Goal: Check status: Check status

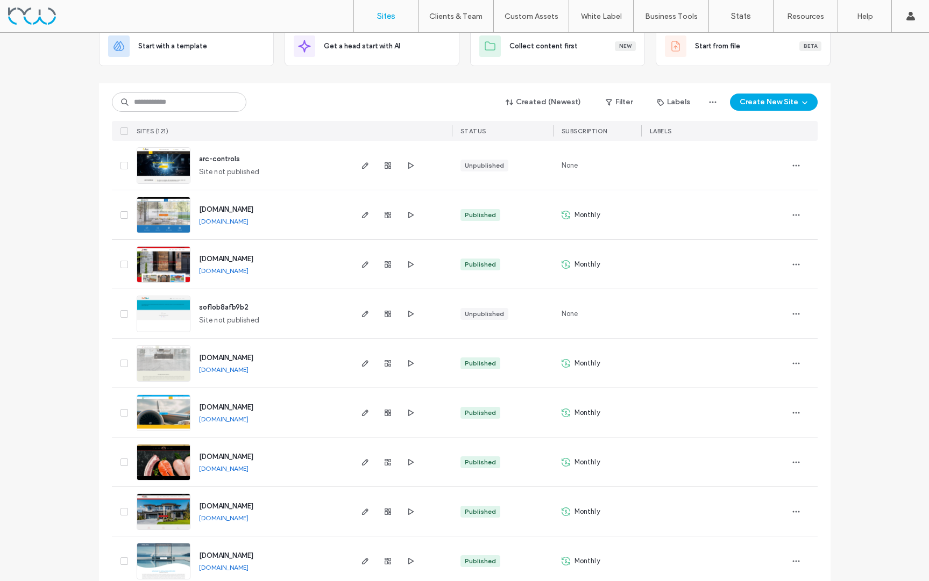
scroll to position [77, 0]
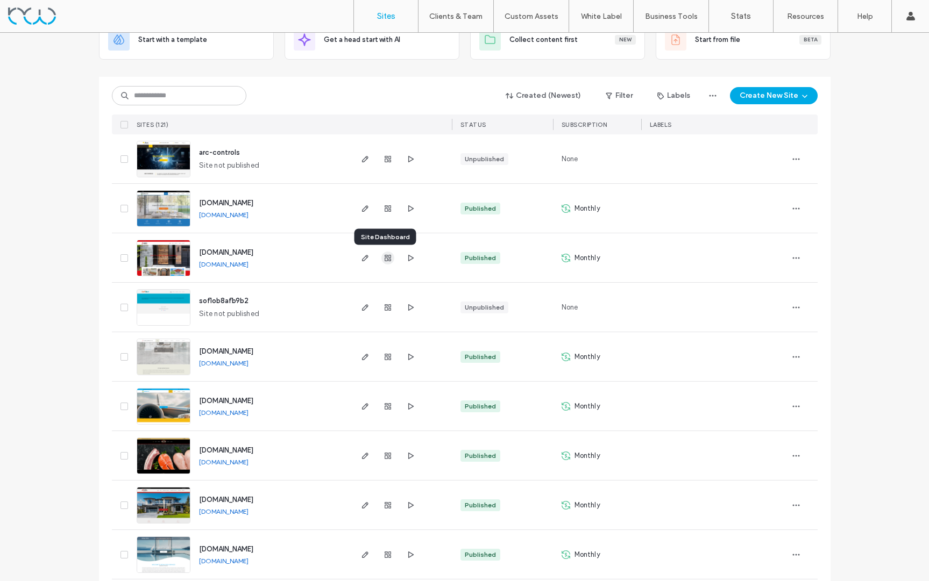
click at [385, 258] on icon "button" at bounding box center [387, 258] width 9 height 9
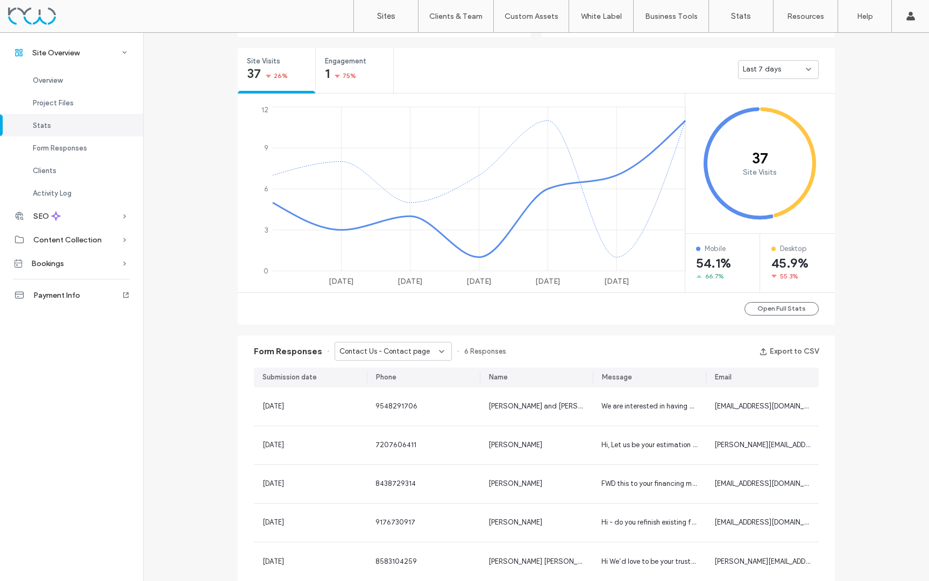
scroll to position [401, 0]
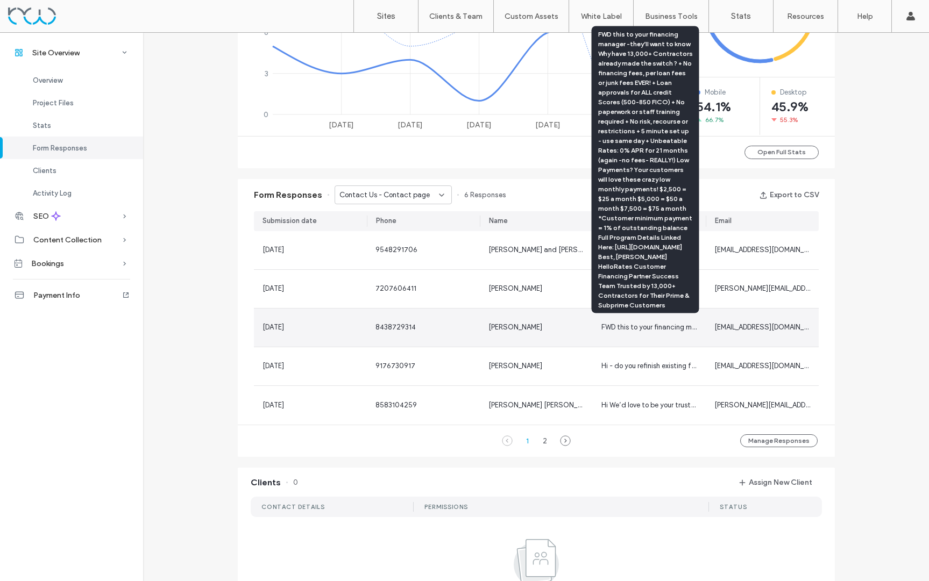
scroll to position [558, 0]
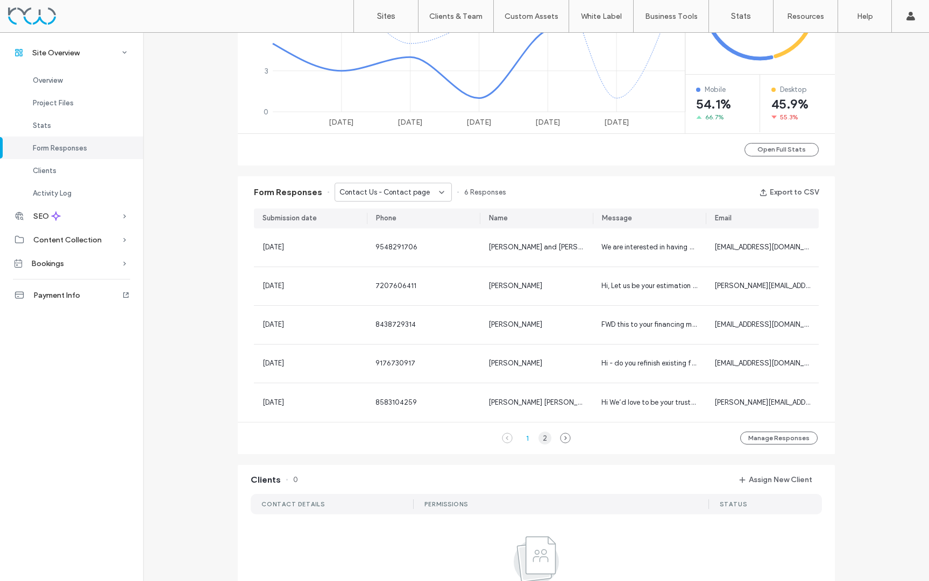
click at [539, 438] on div "2" at bounding box center [544, 438] width 13 height 13
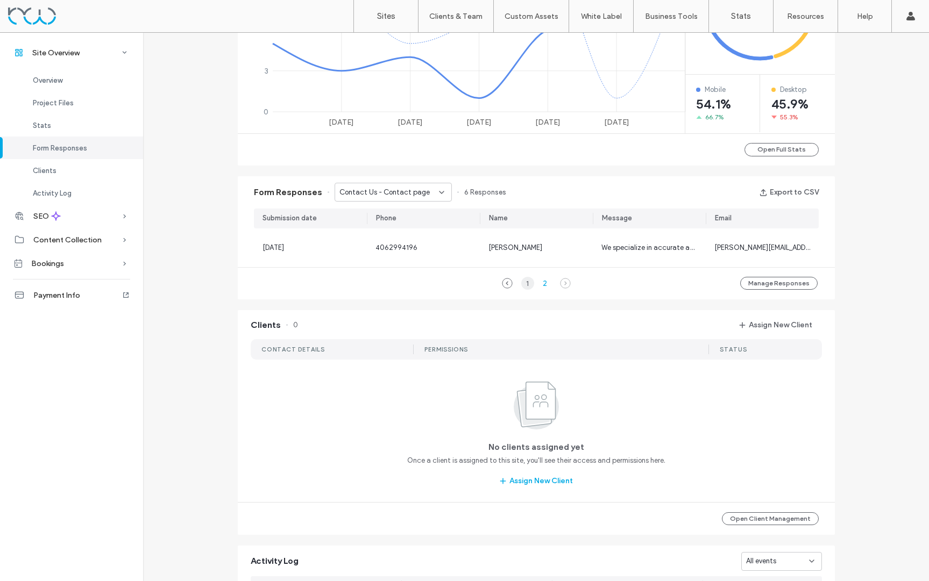
click at [524, 284] on div "1" at bounding box center [527, 283] width 13 height 13
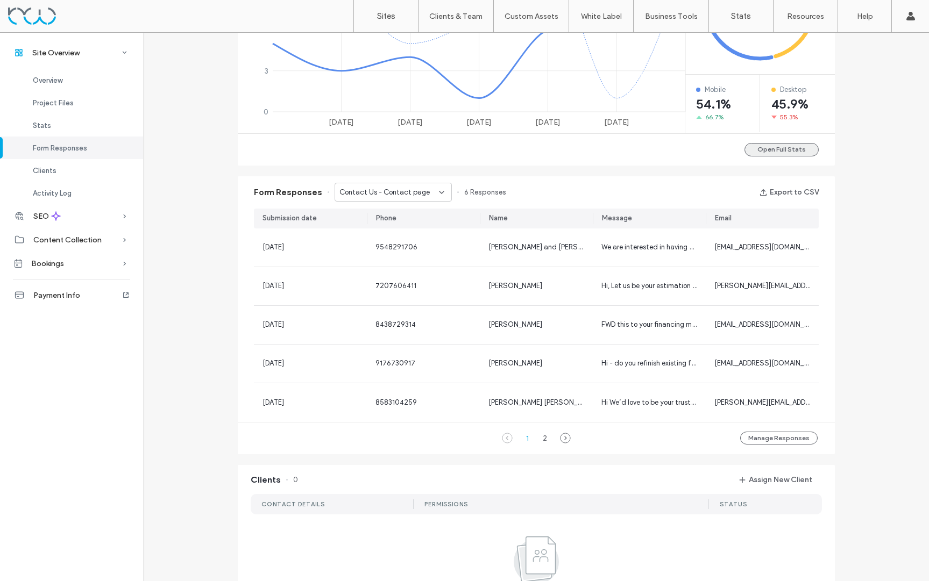
click at [788, 153] on button "Open Full Stats" at bounding box center [781, 149] width 74 height 13
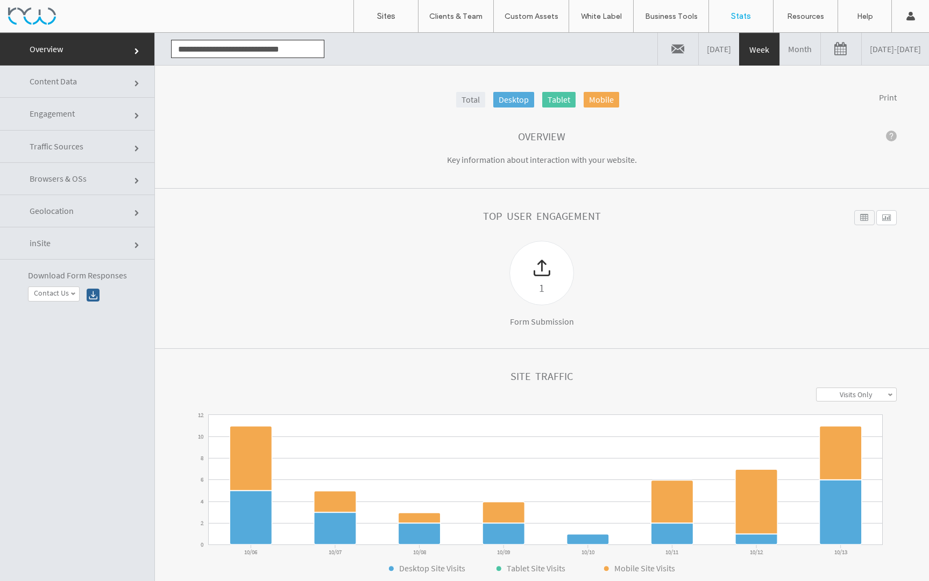
click at [821, 52] on link at bounding box center [841, 49] width 40 height 32
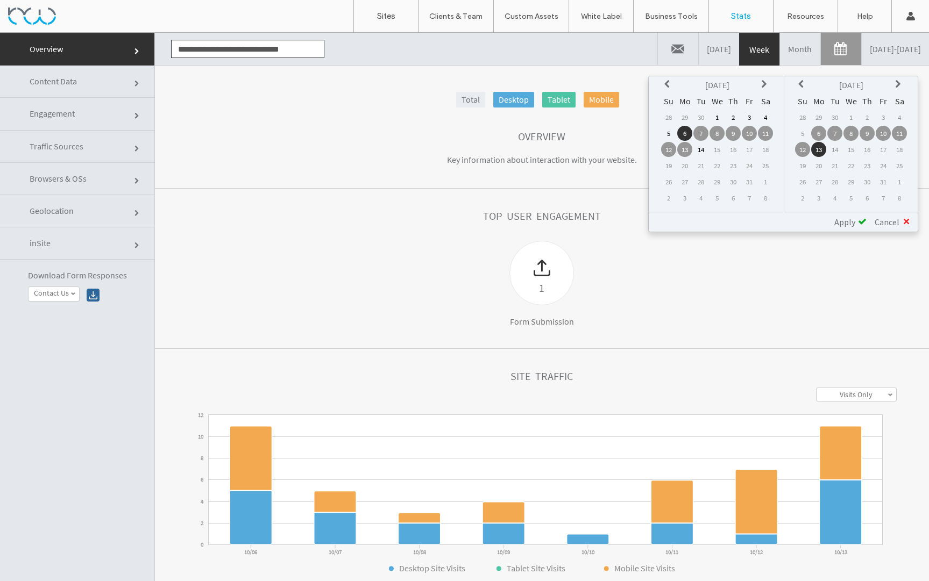
click at [666, 88] on th at bounding box center [668, 84] width 15 height 15
click at [717, 118] on td "3" at bounding box center [716, 117] width 15 height 15
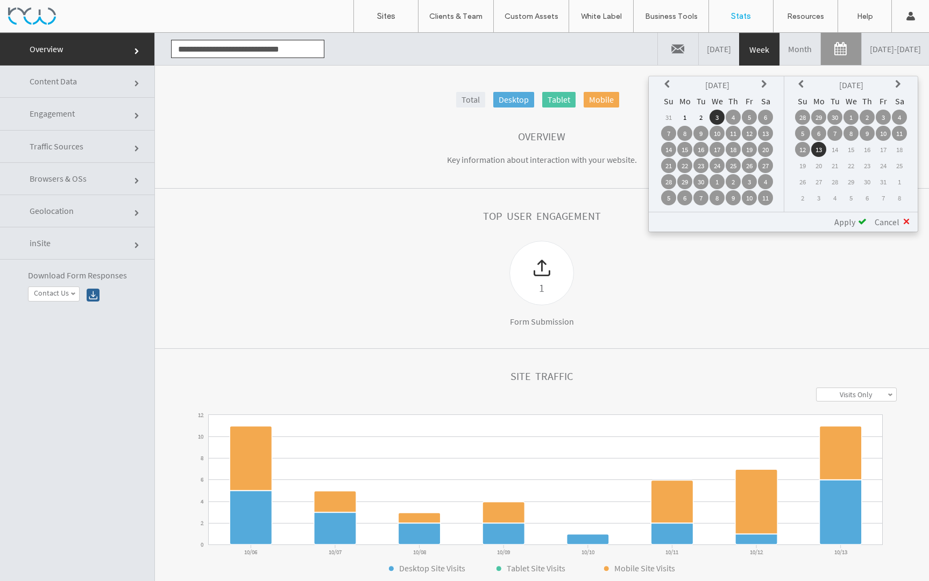
click at [843, 224] on span "Apply" at bounding box center [844, 222] width 21 height 11
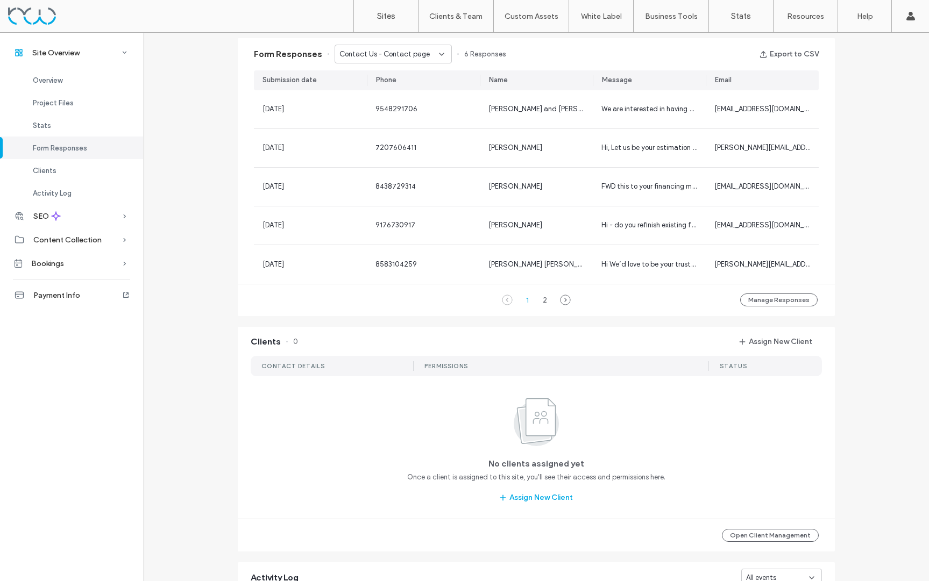
scroll to position [190, 0]
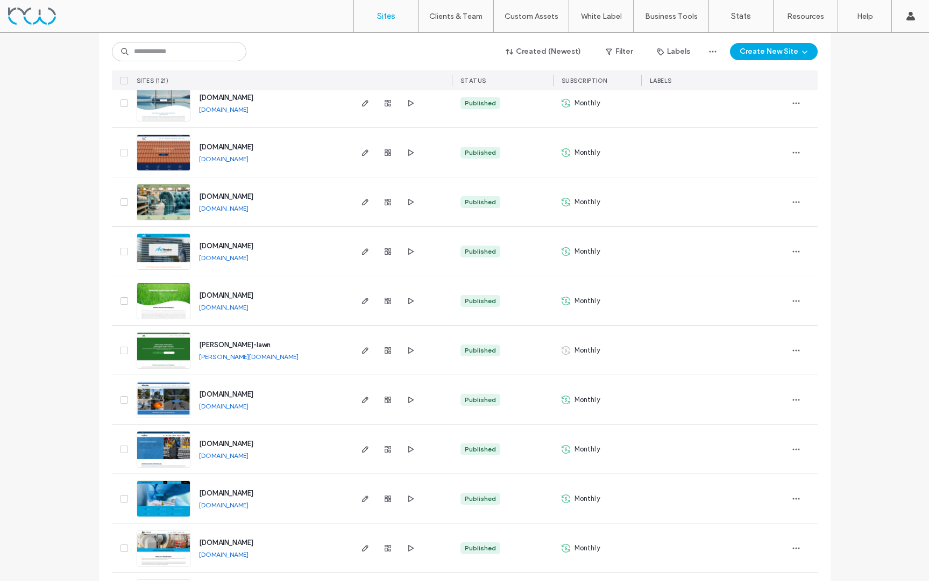
scroll to position [526, 0]
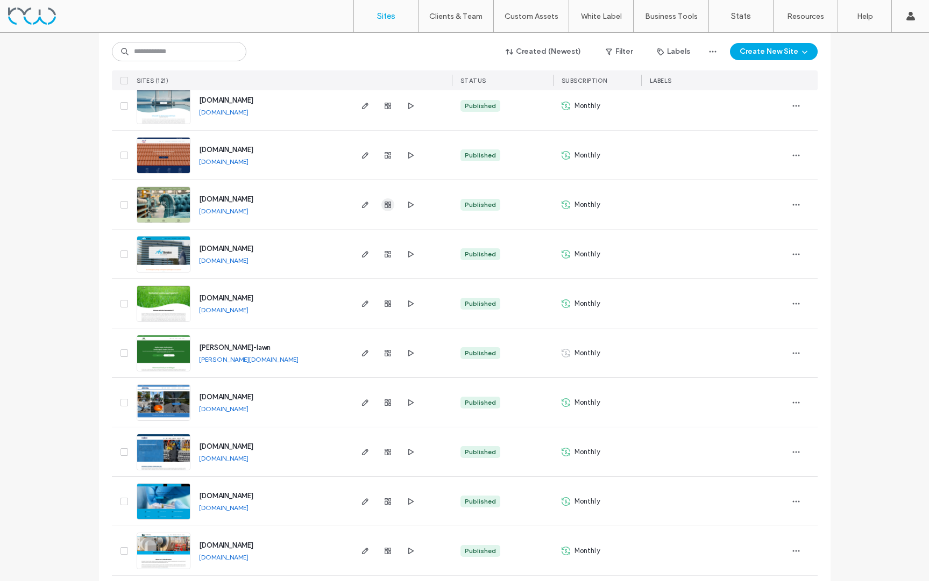
click at [383, 205] on icon "button" at bounding box center [387, 205] width 9 height 9
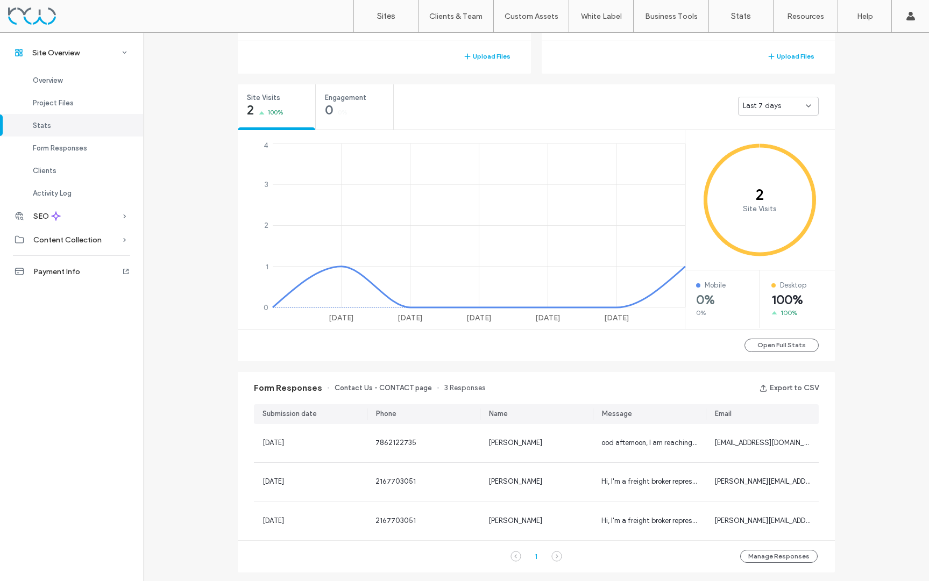
scroll to position [362, 0]
click at [784, 345] on button "Open Full Stats" at bounding box center [781, 344] width 74 height 13
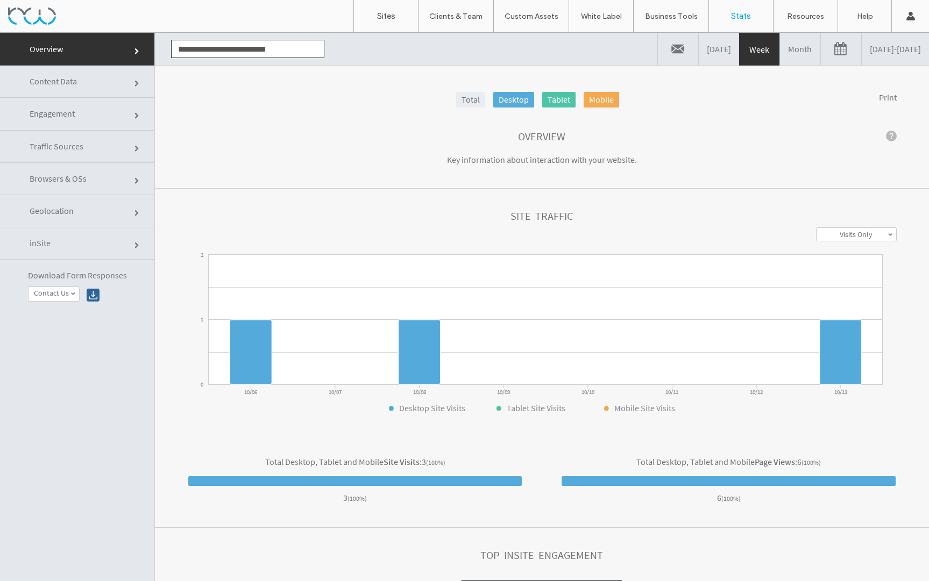
click at [780, 51] on link "Month" at bounding box center [800, 49] width 40 height 32
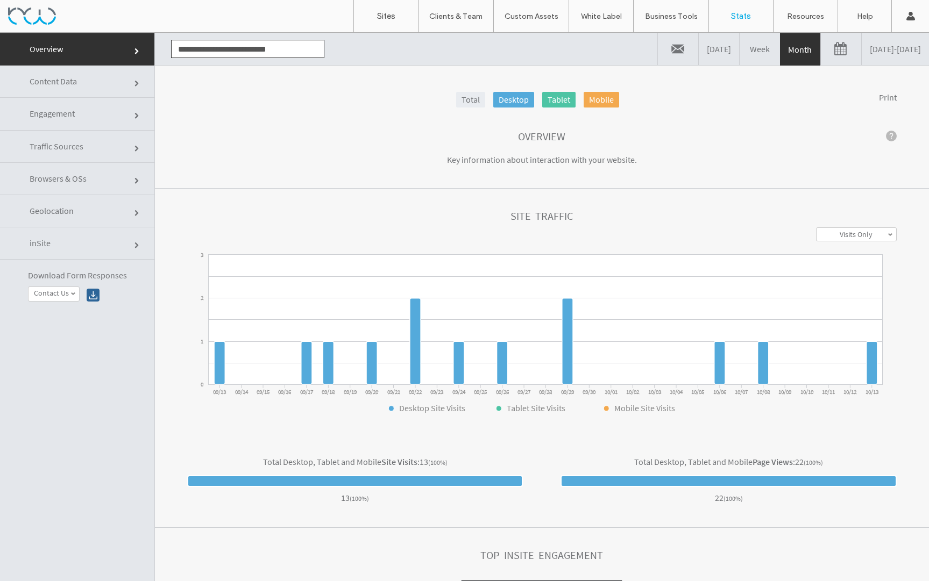
click at [821, 53] on link at bounding box center [841, 49] width 40 height 32
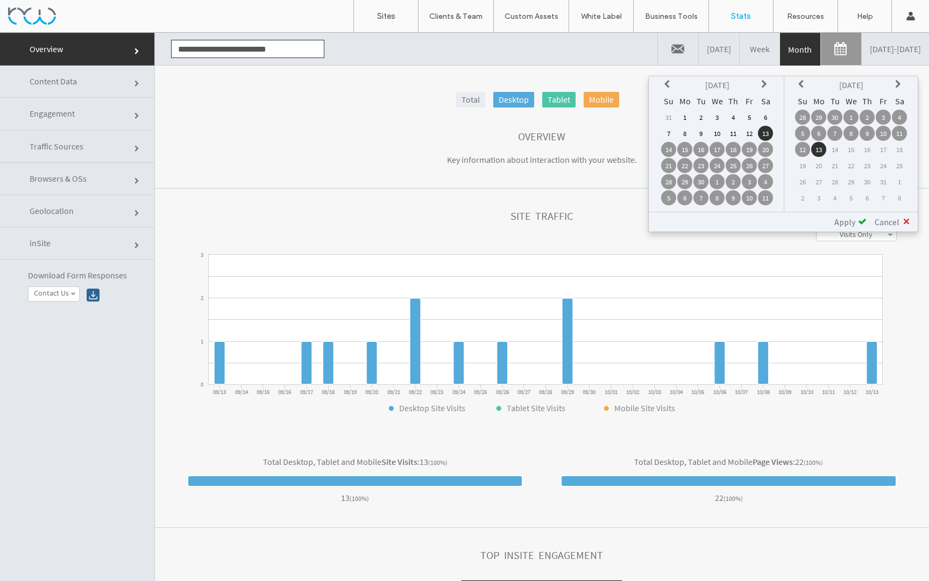
click at [665, 83] on icon at bounding box center [668, 84] width 9 height 9
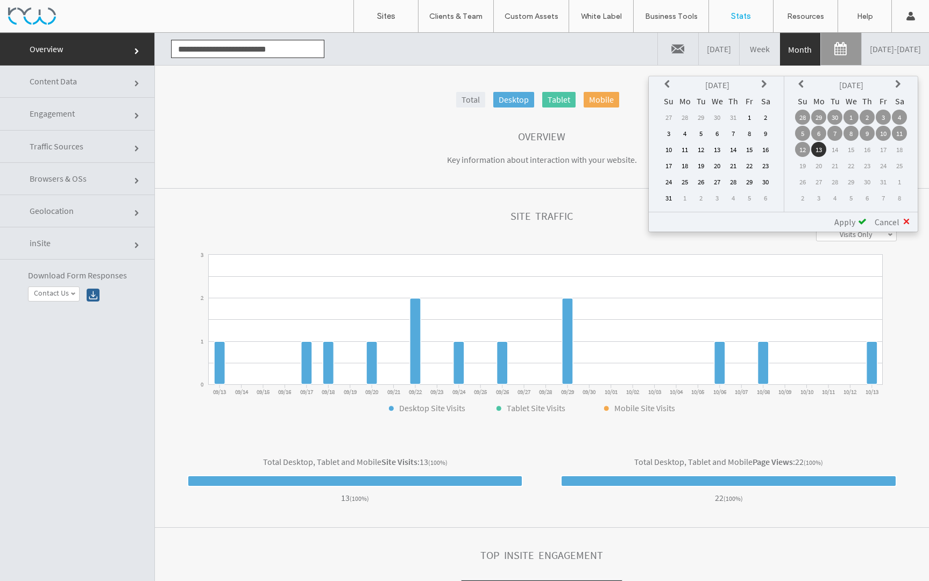
click at [665, 83] on icon at bounding box center [668, 84] width 9 height 9
click at [702, 118] on td "1" at bounding box center [700, 117] width 15 height 15
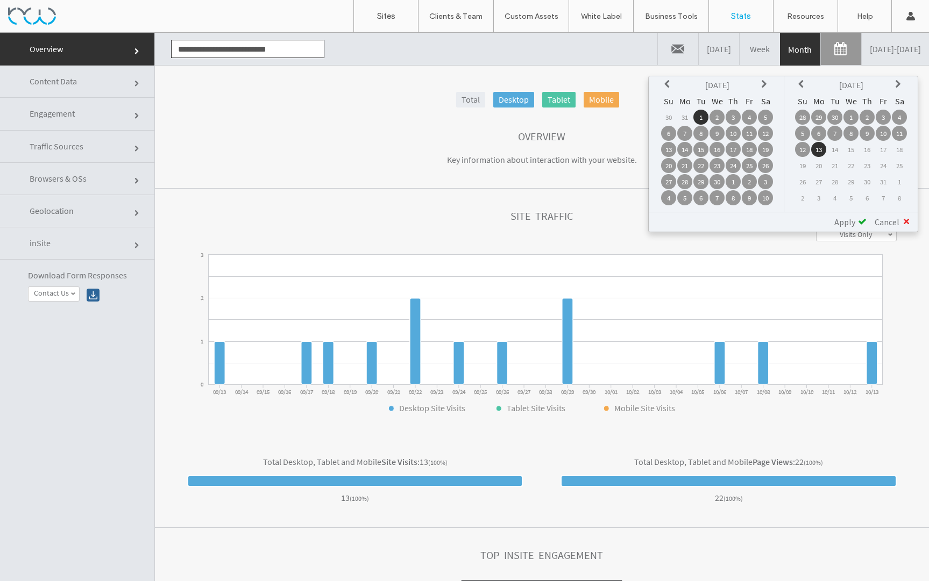
click at [846, 224] on span "Apply" at bounding box center [844, 222] width 21 height 11
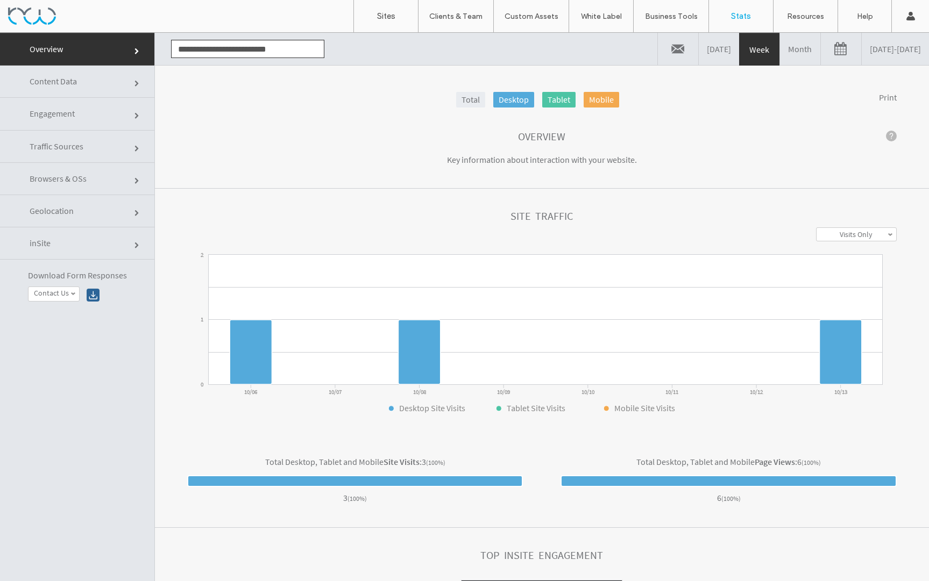
click at [821, 55] on link at bounding box center [841, 49] width 40 height 32
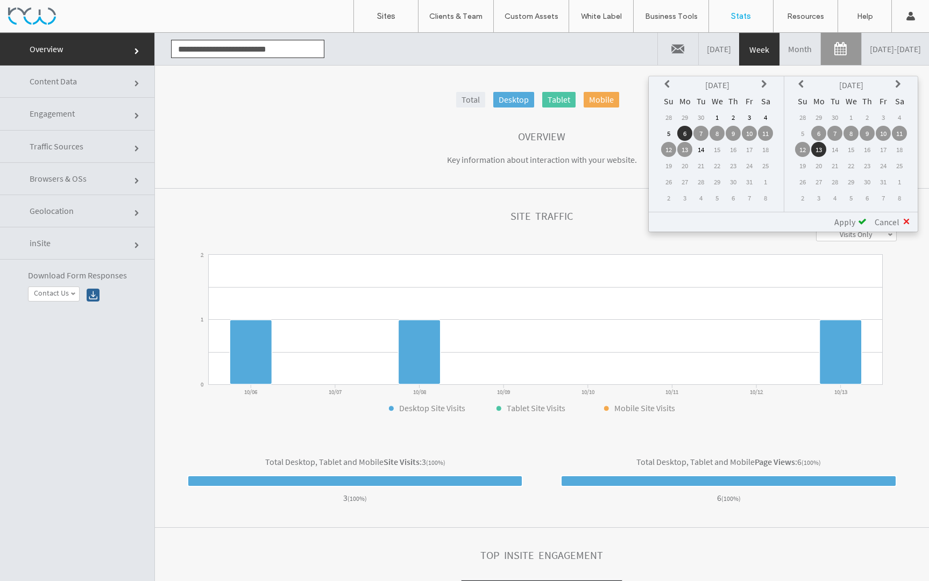
click at [672, 84] on icon at bounding box center [668, 84] width 9 height 9
click at [673, 84] on th at bounding box center [668, 84] width 15 height 15
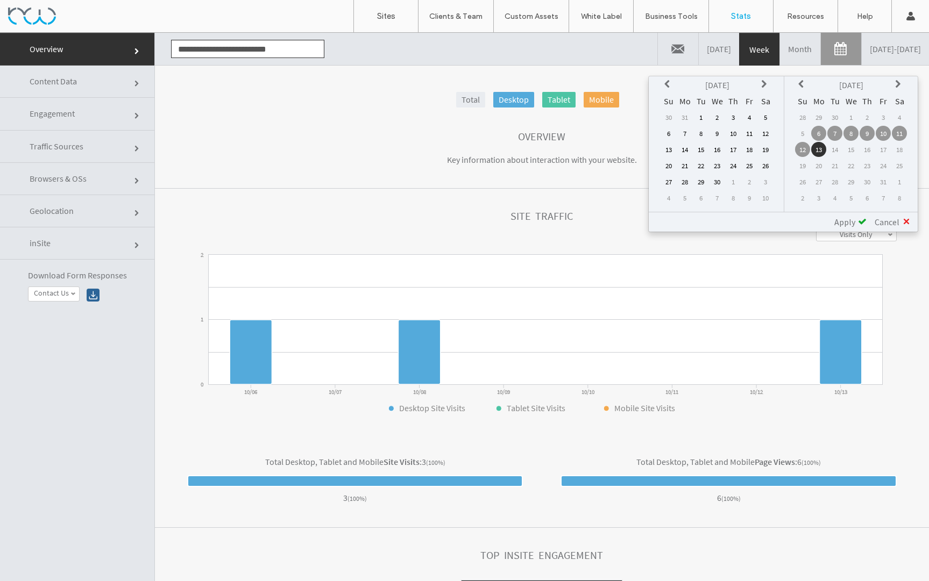
click at [758, 85] on th at bounding box center [765, 84] width 15 height 15
click at [734, 117] on td "1" at bounding box center [732, 117] width 15 height 15
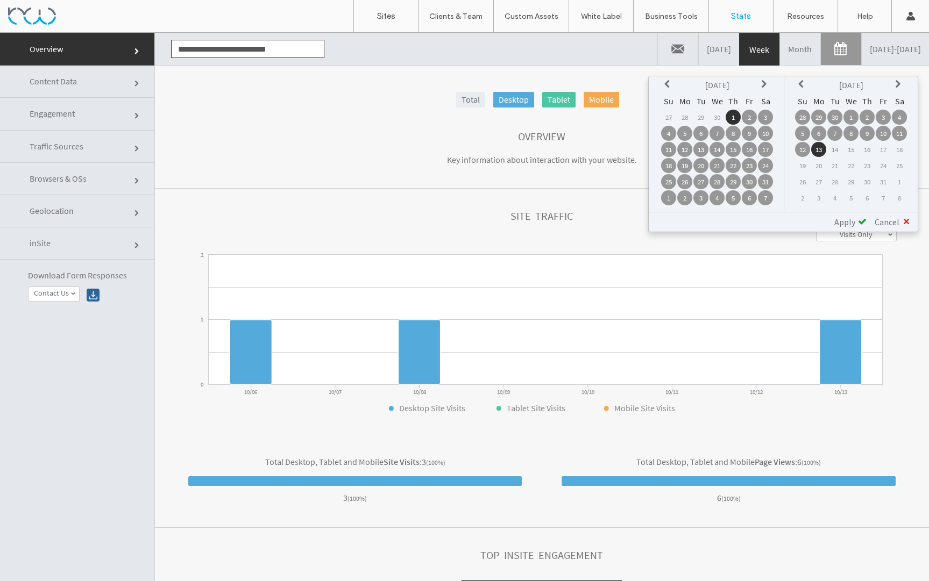
click at [847, 223] on span "Apply" at bounding box center [844, 222] width 21 height 11
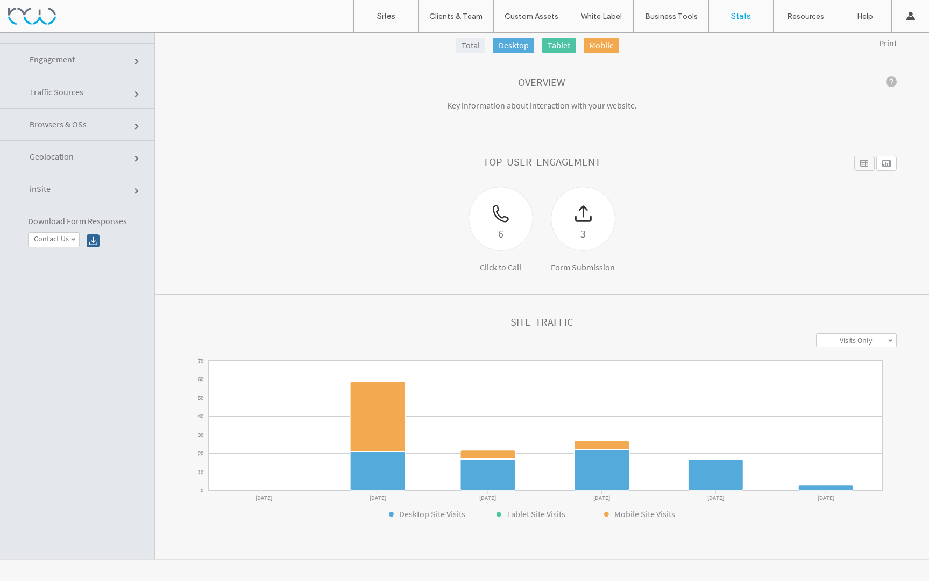
click at [879, 42] on link "Print" at bounding box center [888, 43] width 18 height 11
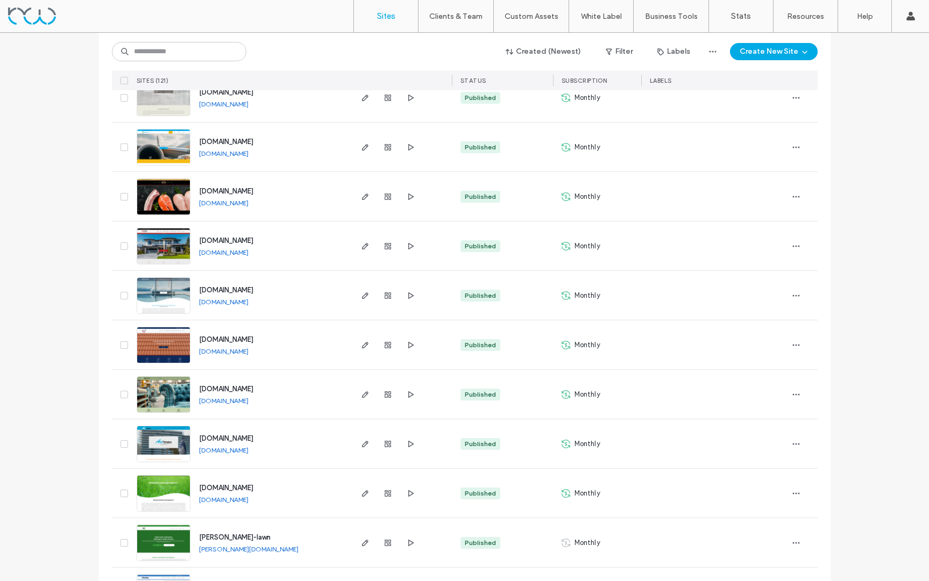
scroll to position [337, 0]
click at [384, 245] on use "button" at bounding box center [387, 245] width 6 height 6
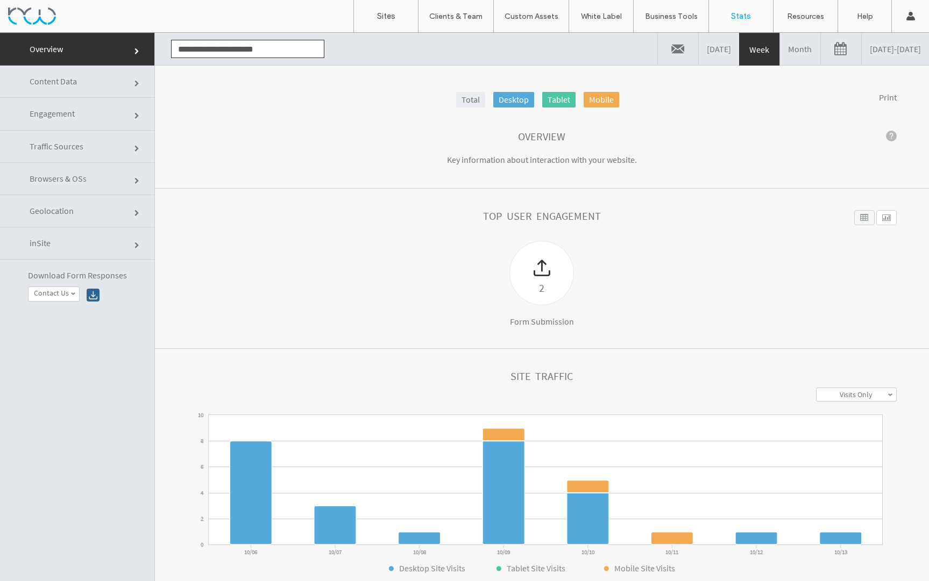
click at [780, 52] on link "Month" at bounding box center [800, 49] width 40 height 32
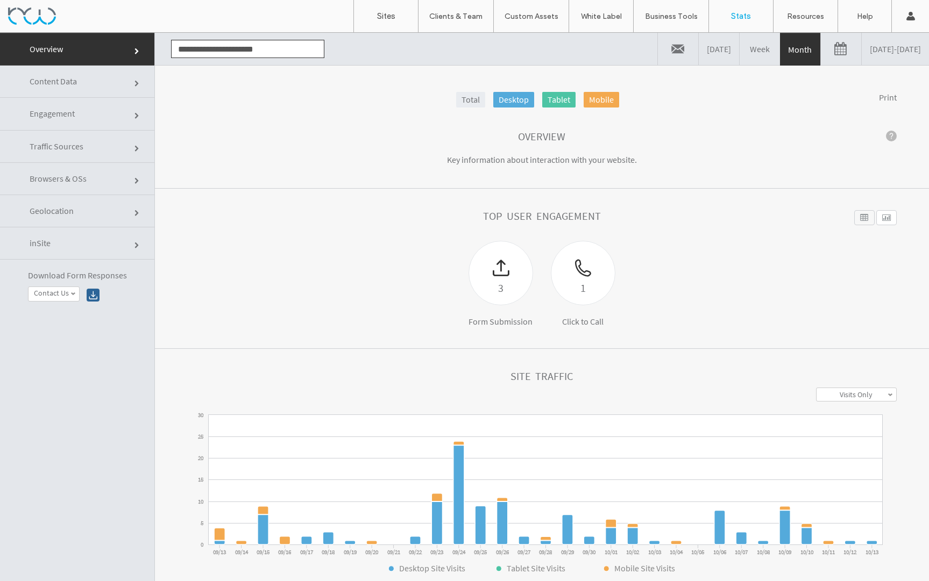
click at [821, 54] on link at bounding box center [841, 49] width 40 height 32
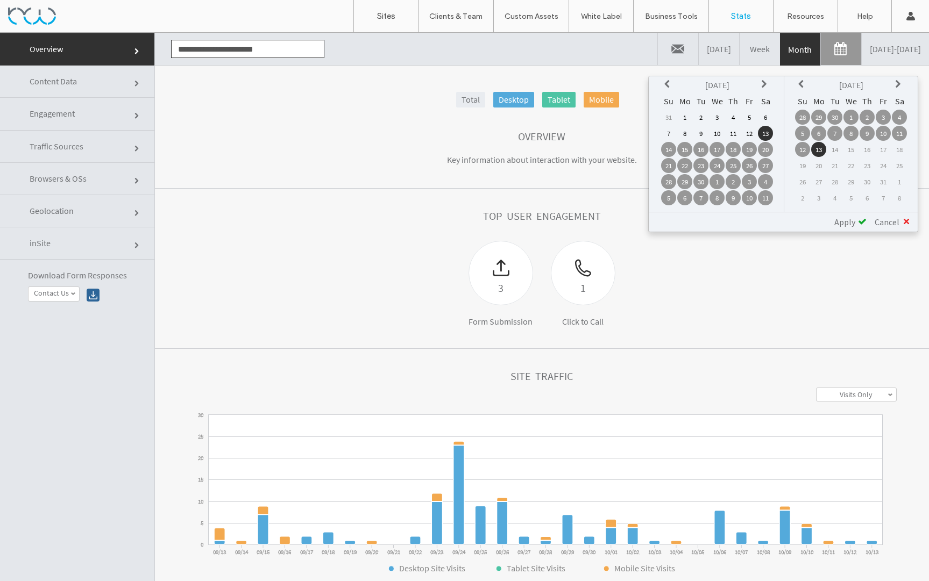
click at [668, 86] on icon at bounding box center [668, 84] width 9 height 9
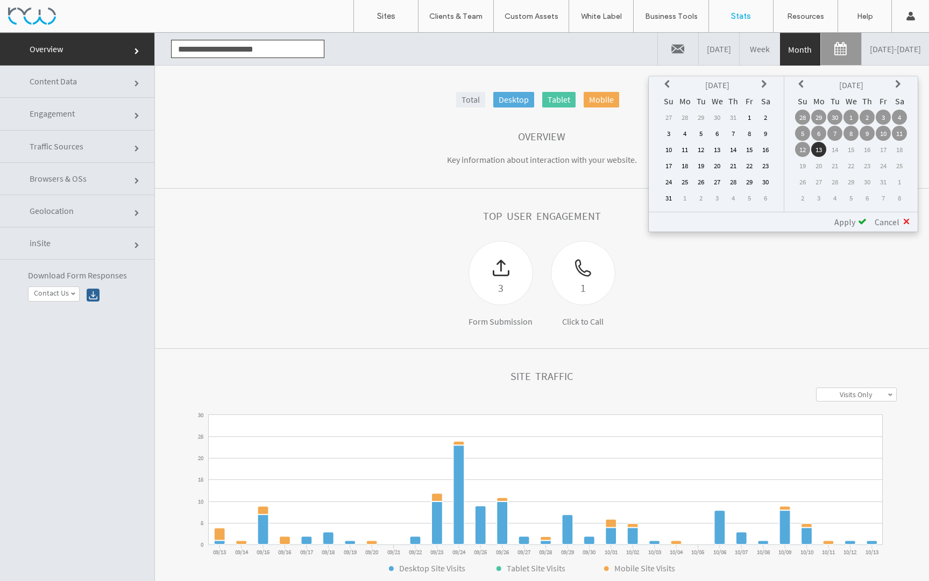
click at [668, 86] on icon at bounding box center [668, 84] width 9 height 9
click at [733, 119] on td "1" at bounding box center [732, 117] width 15 height 15
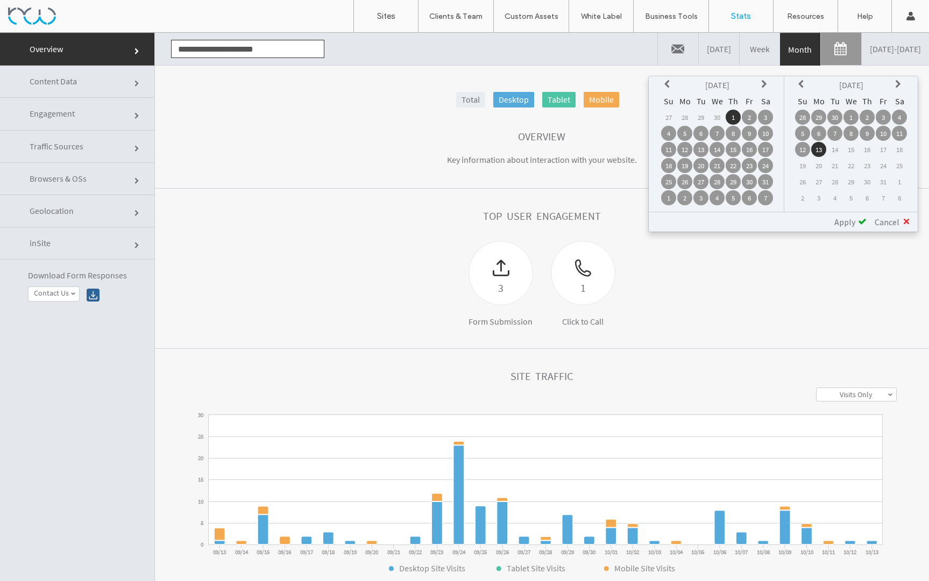
click at [843, 221] on span "Apply" at bounding box center [844, 222] width 21 height 11
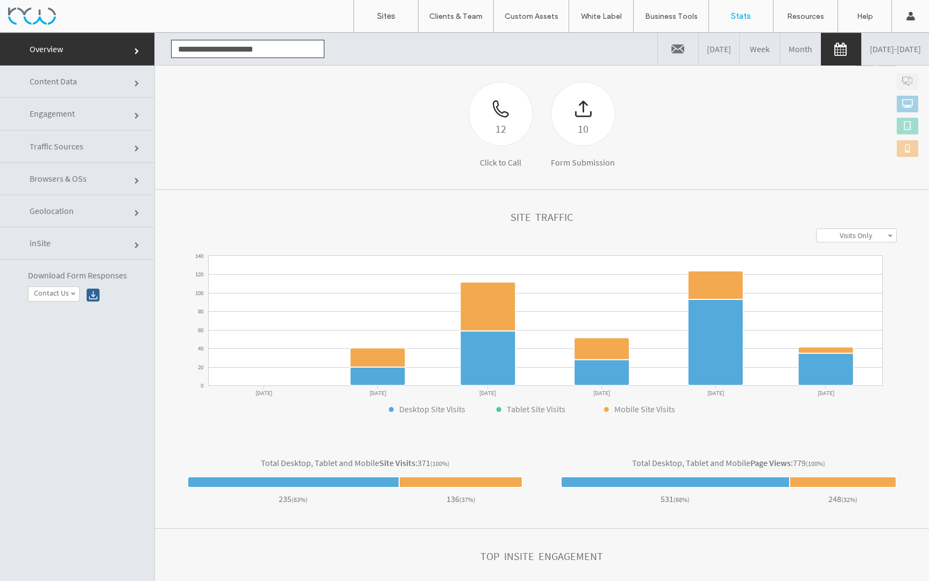
scroll to position [54, 0]
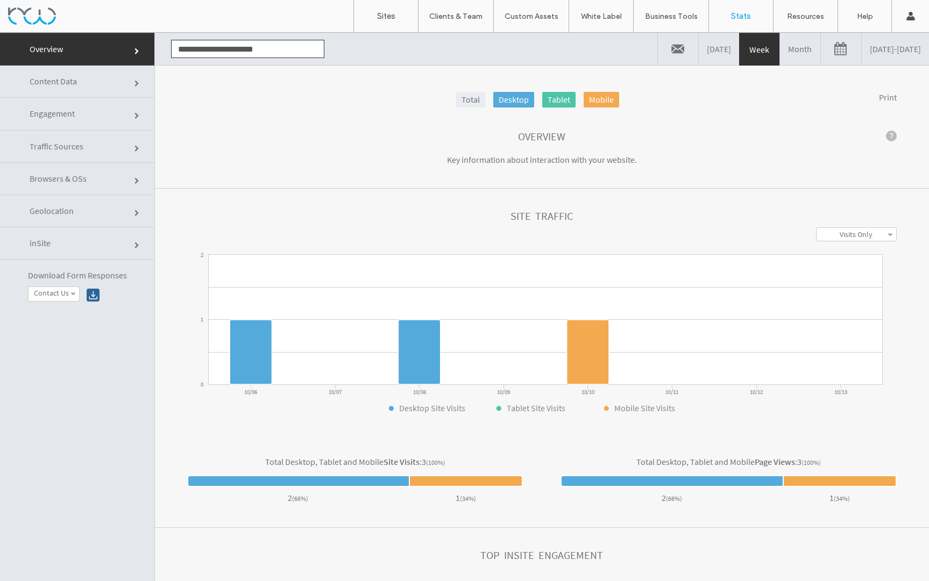
click at [780, 54] on link "Month" at bounding box center [800, 49] width 40 height 32
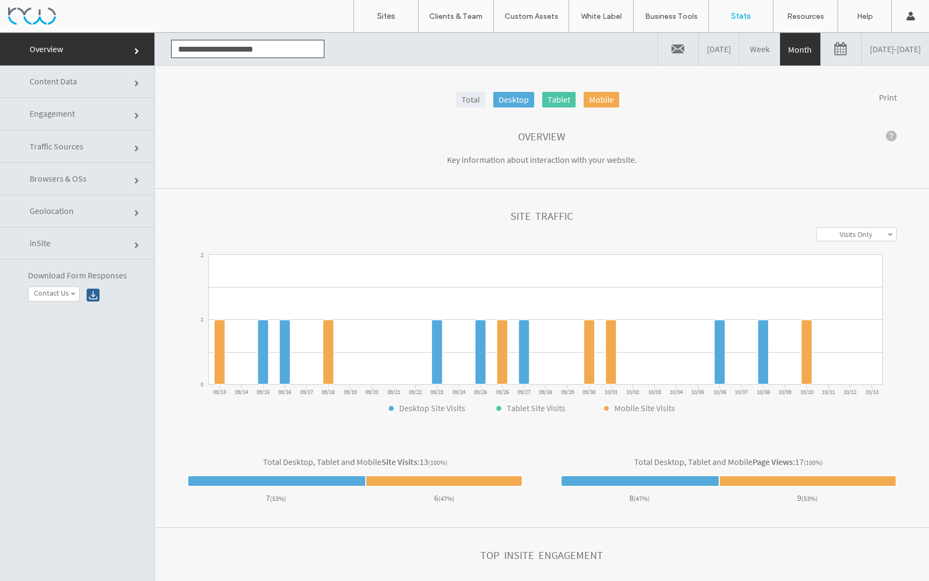
click at [821, 56] on link at bounding box center [841, 49] width 40 height 32
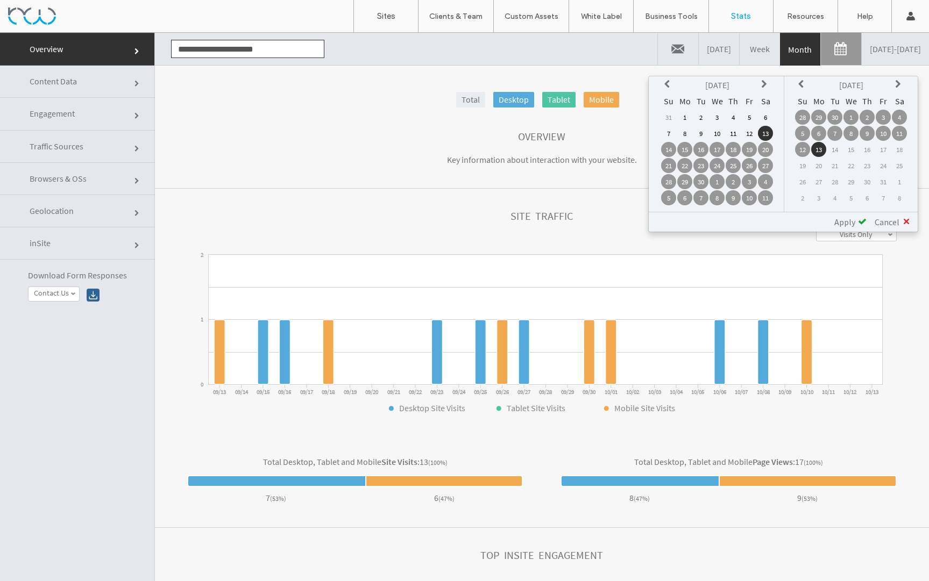
click at [670, 84] on icon at bounding box center [668, 84] width 9 height 9
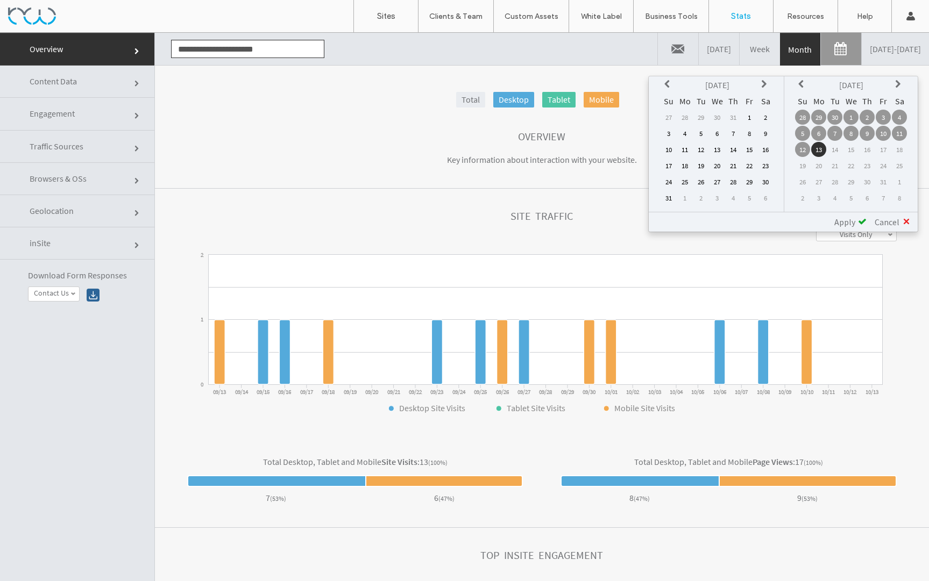
click at [670, 84] on icon at bounding box center [668, 84] width 9 height 9
click at [733, 118] on td "1" at bounding box center [732, 117] width 15 height 15
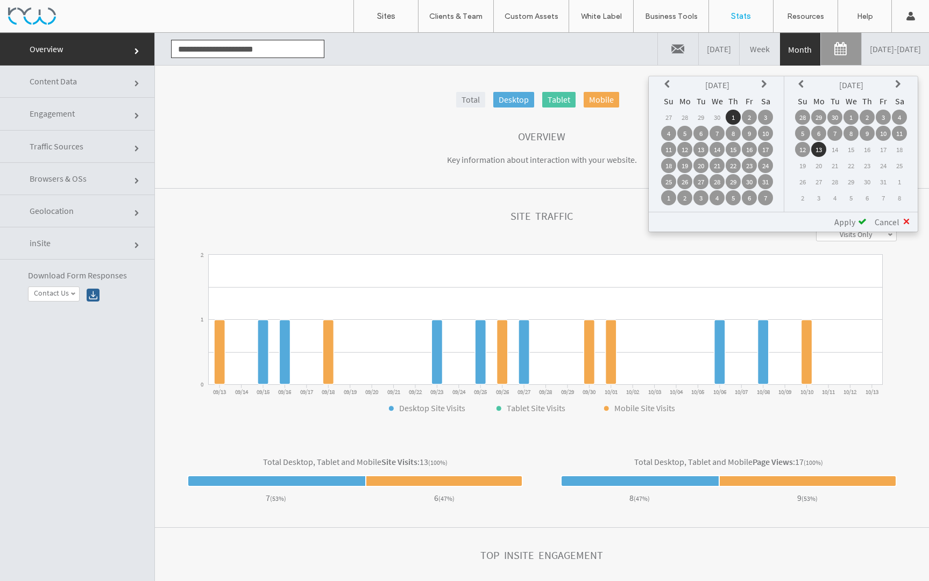
click at [846, 219] on span "Apply" at bounding box center [844, 222] width 21 height 11
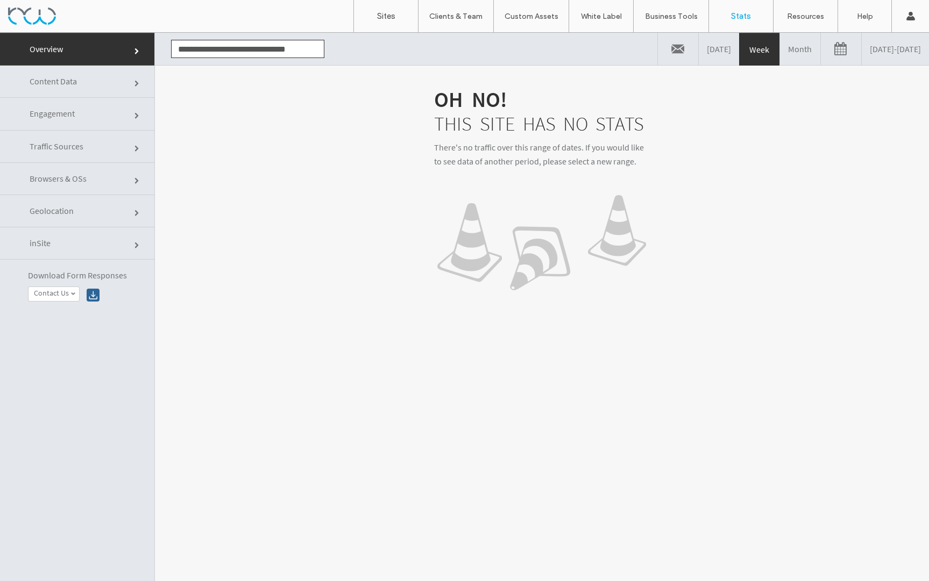
click at [821, 51] on link at bounding box center [841, 49] width 40 height 32
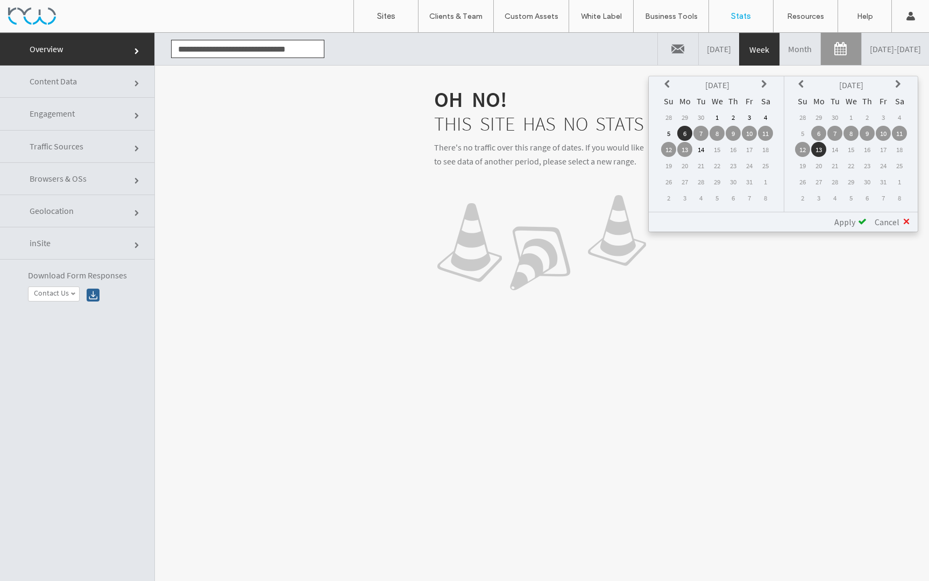
click at [667, 82] on icon at bounding box center [668, 84] width 9 height 9
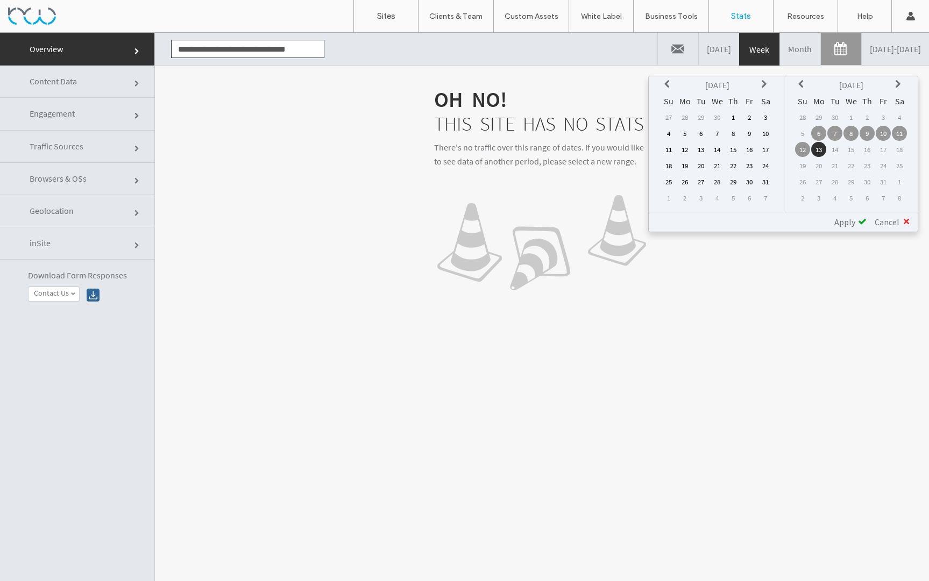
click at [734, 117] on td "1" at bounding box center [732, 117] width 15 height 15
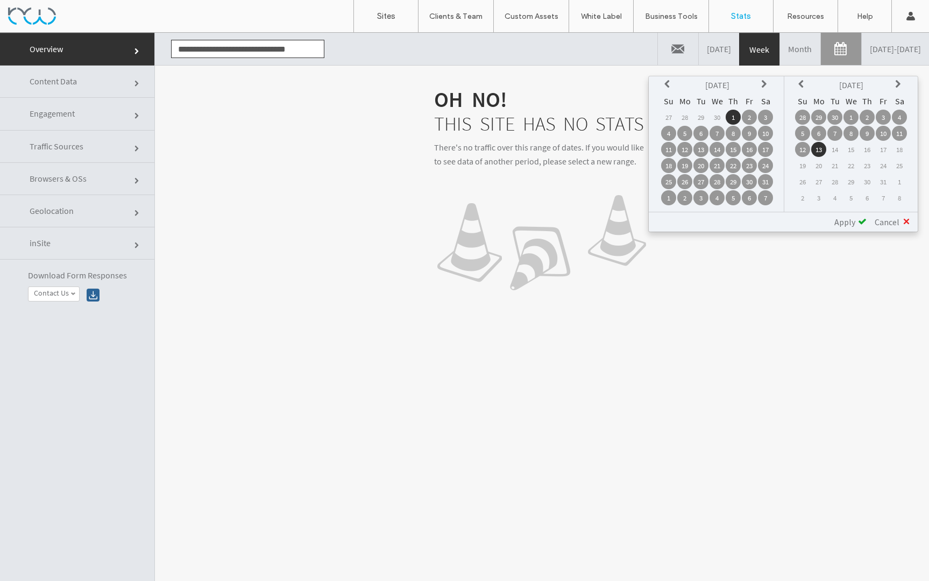
click at [848, 220] on span "Apply" at bounding box center [844, 222] width 21 height 11
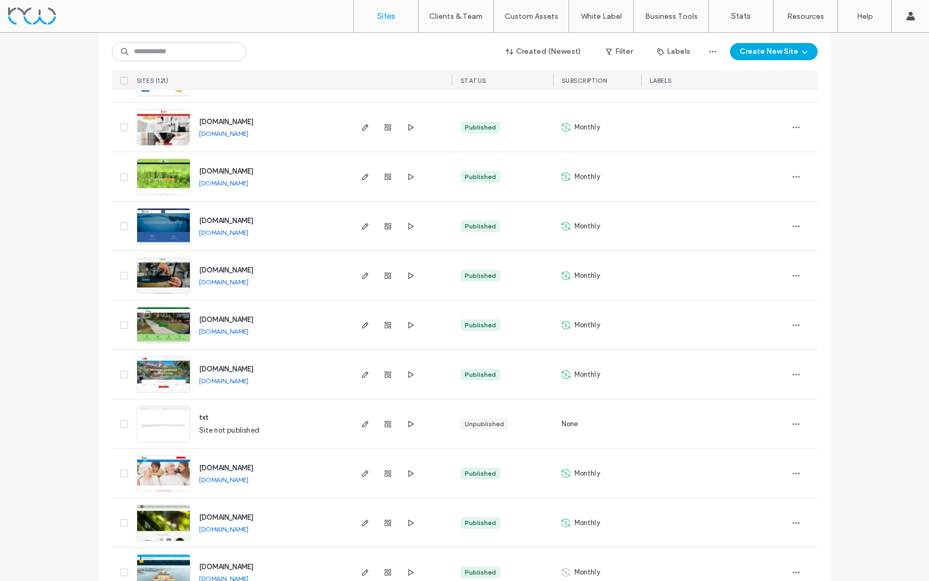
scroll to position [1152, 0]
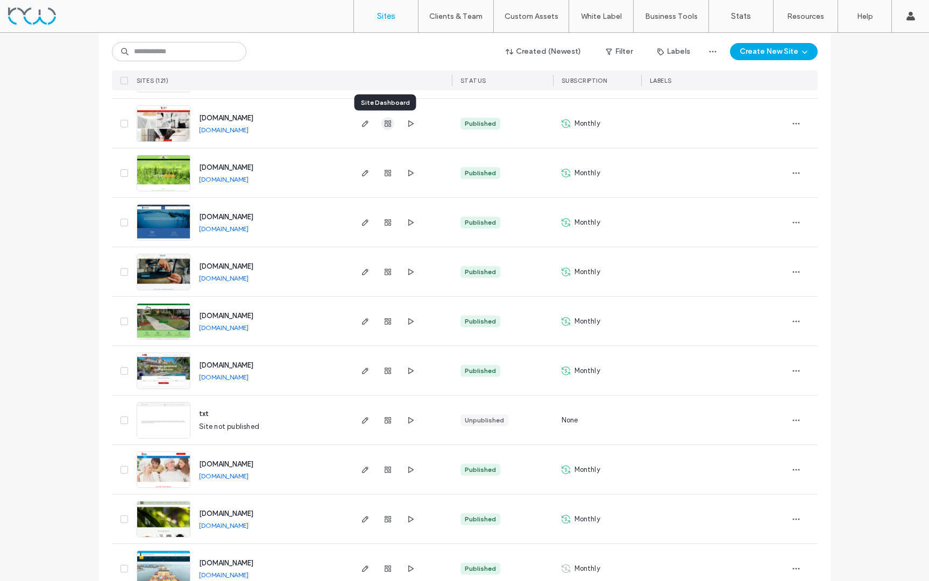
click at [384, 121] on use "button" at bounding box center [387, 123] width 6 height 6
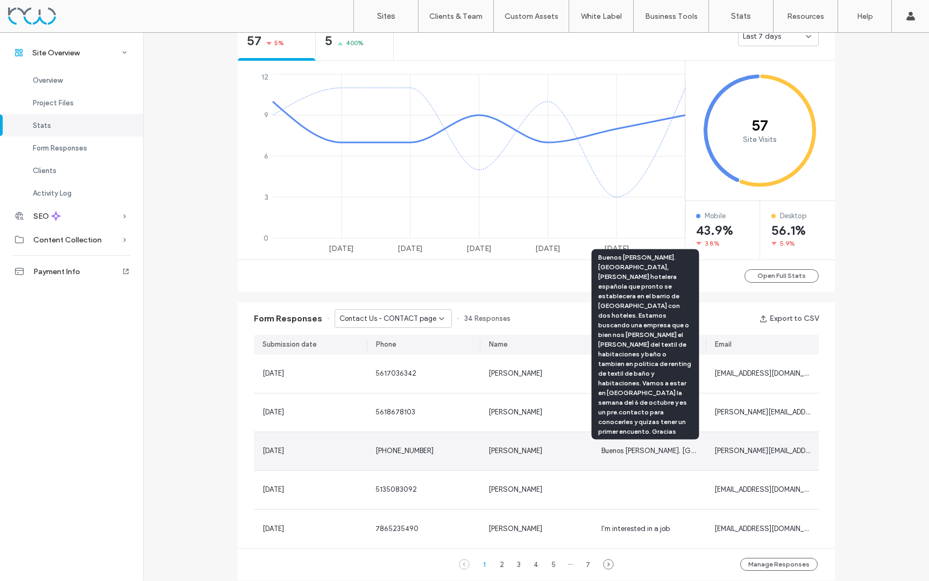
scroll to position [432, 0]
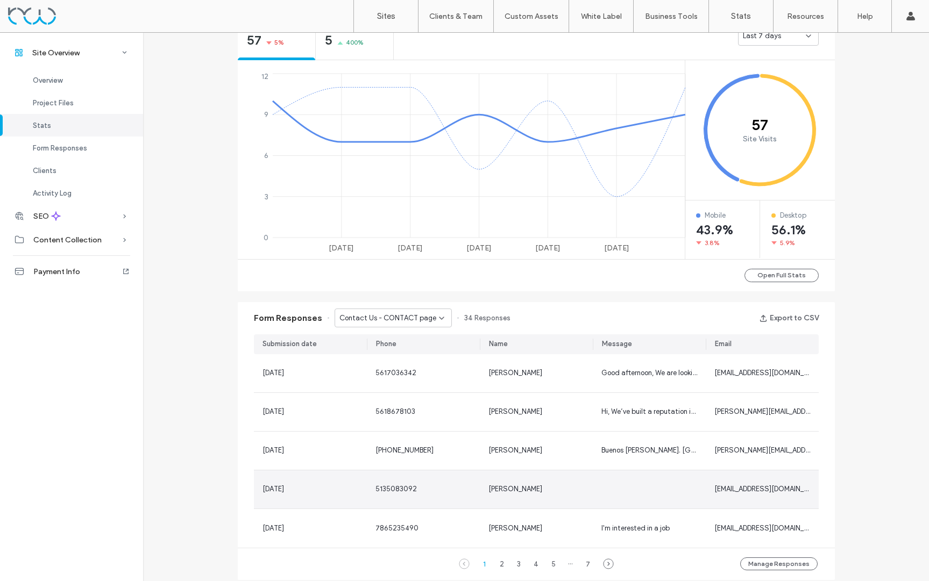
scroll to position [510, 0]
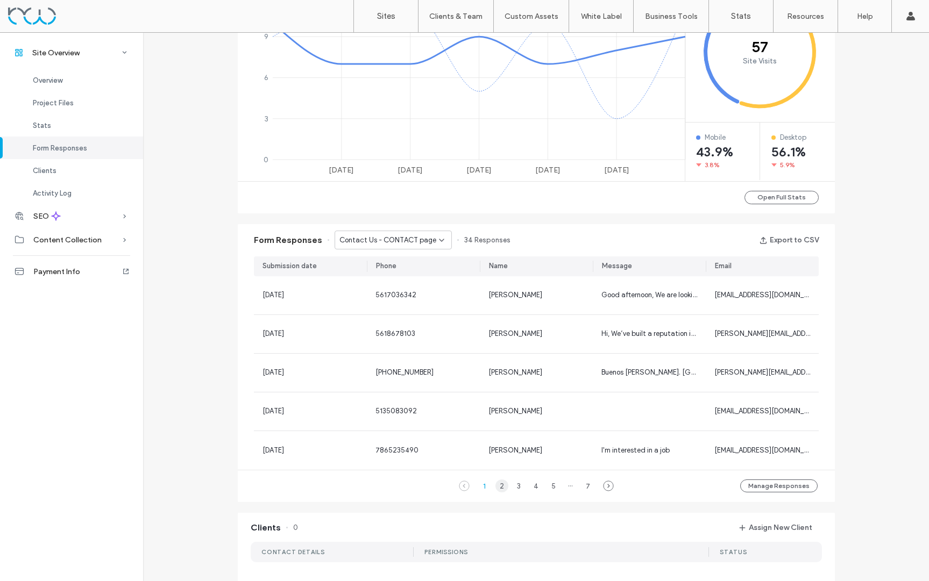
click at [500, 485] on div "2" at bounding box center [501, 486] width 13 height 13
click at [516, 487] on div "3" at bounding box center [518, 486] width 13 height 13
click at [777, 199] on button "Open Full Stats" at bounding box center [781, 197] width 74 height 13
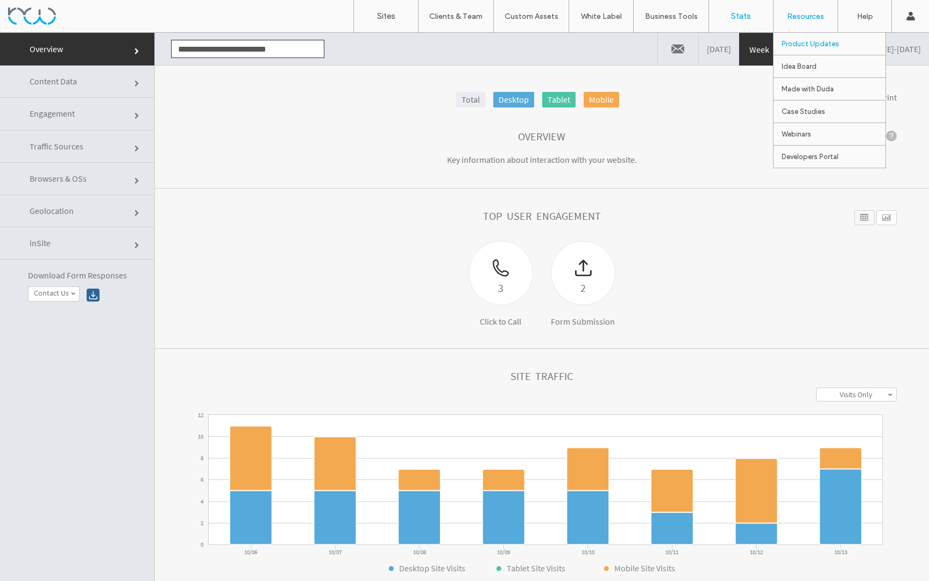
click at [797, 47] on label "Product Updates" at bounding box center [810, 44] width 58 height 8
click at [780, 48] on link "Month" at bounding box center [800, 49] width 40 height 32
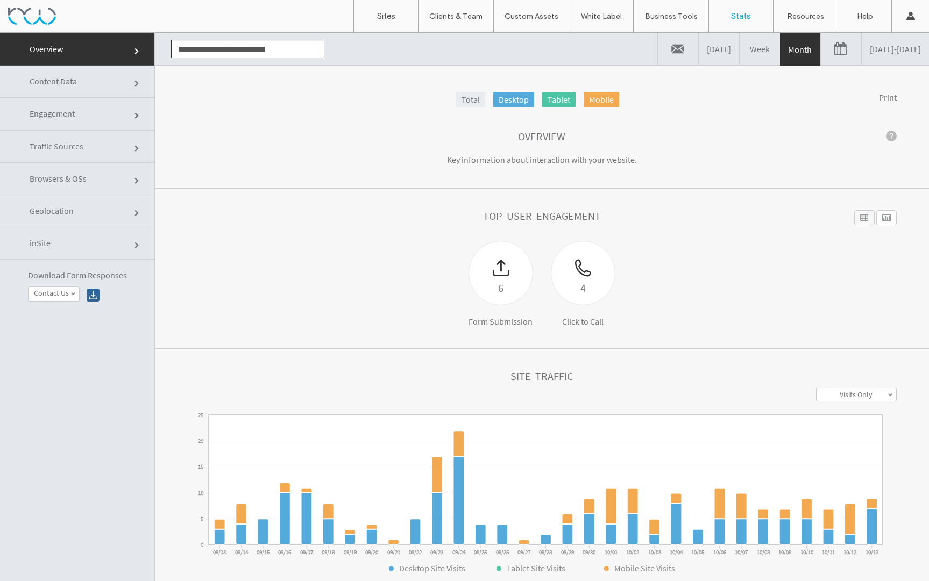
click at [821, 53] on link at bounding box center [841, 49] width 40 height 32
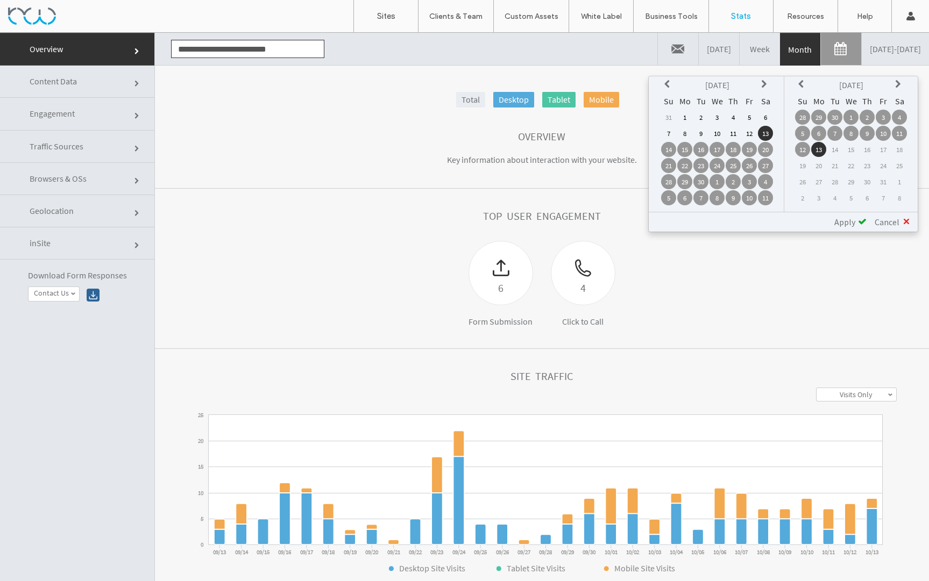
click at [668, 83] on icon at bounding box center [668, 84] width 9 height 9
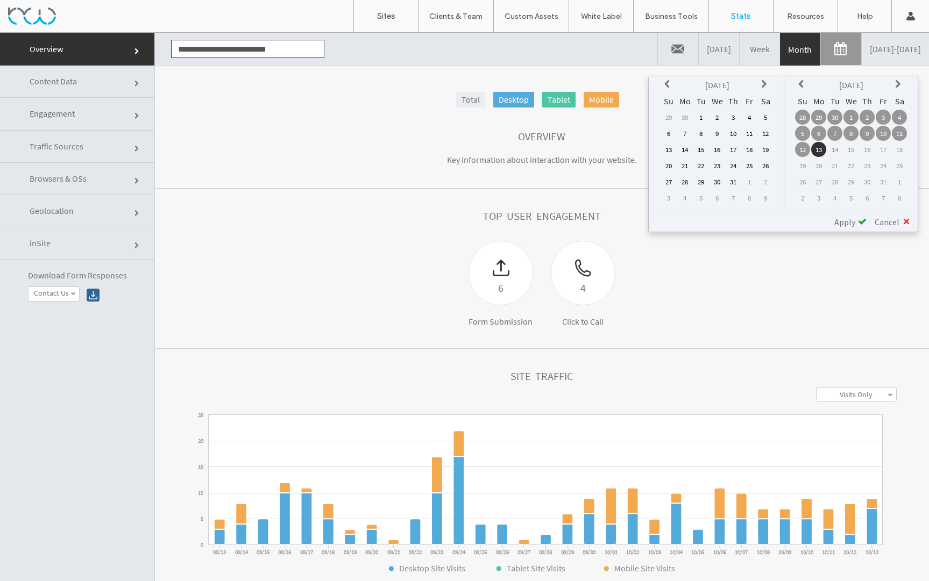
click at [668, 83] on icon at bounding box center [668, 84] width 9 height 9
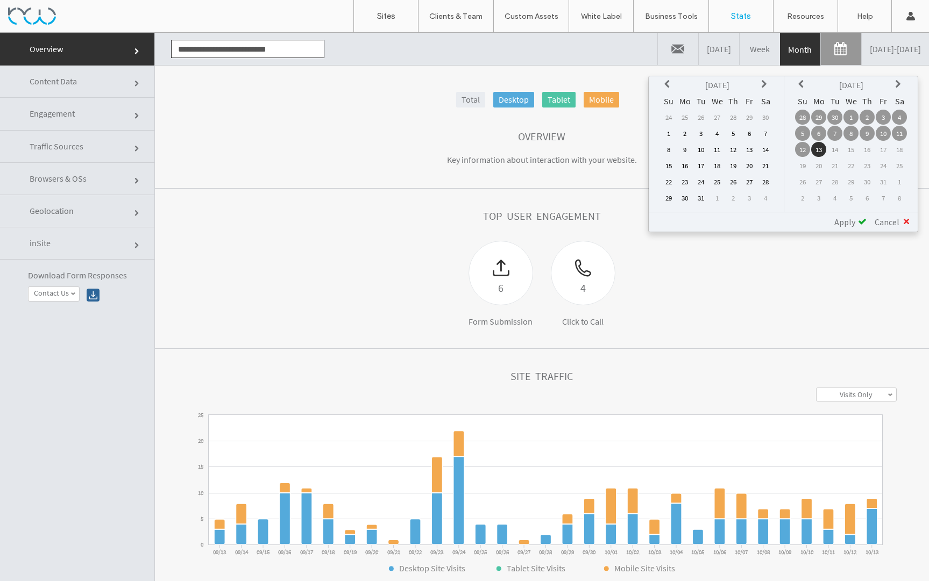
click at [668, 83] on icon at bounding box center [668, 84] width 9 height 9
click at [746, 118] on td "1" at bounding box center [748, 117] width 15 height 15
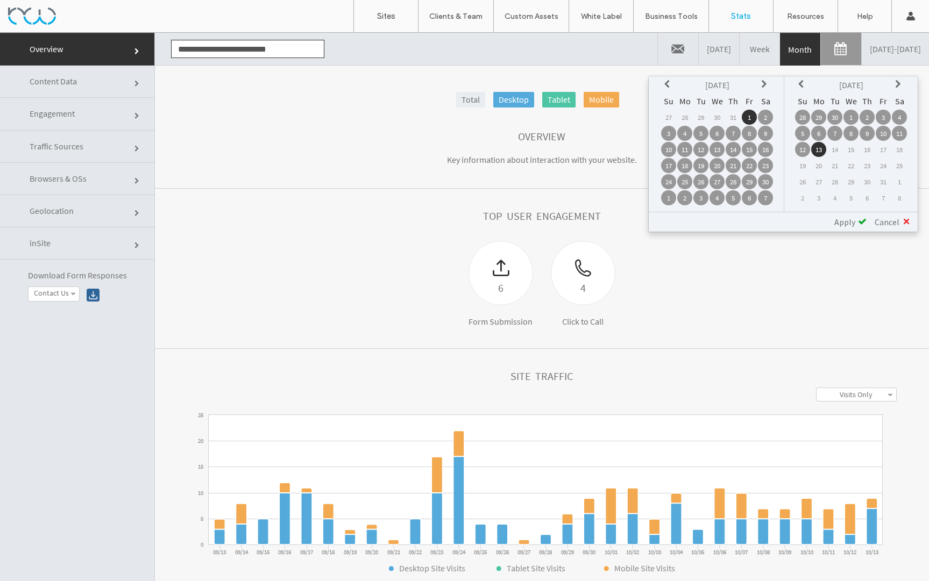
click at [840, 219] on span "Apply" at bounding box center [844, 222] width 21 height 11
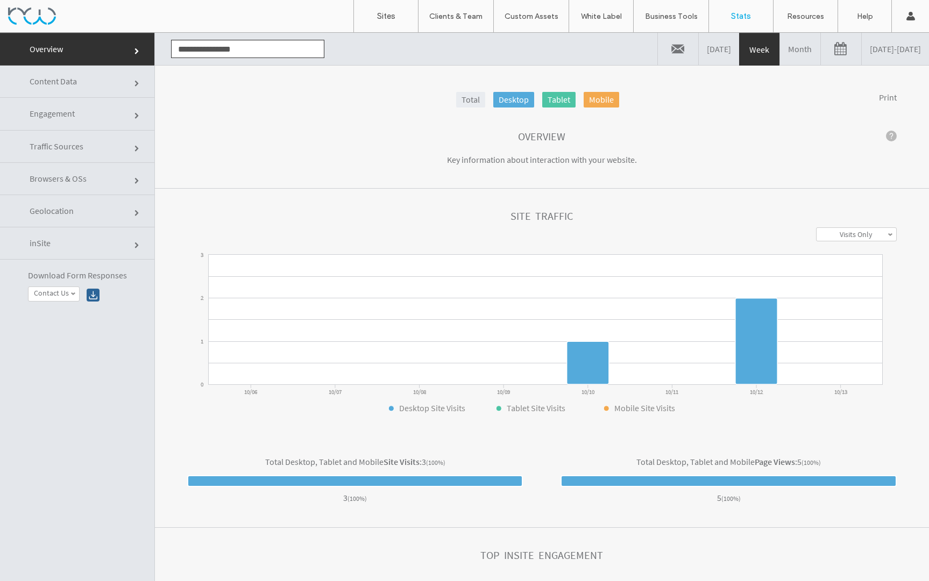
click at [821, 47] on link at bounding box center [841, 49] width 40 height 32
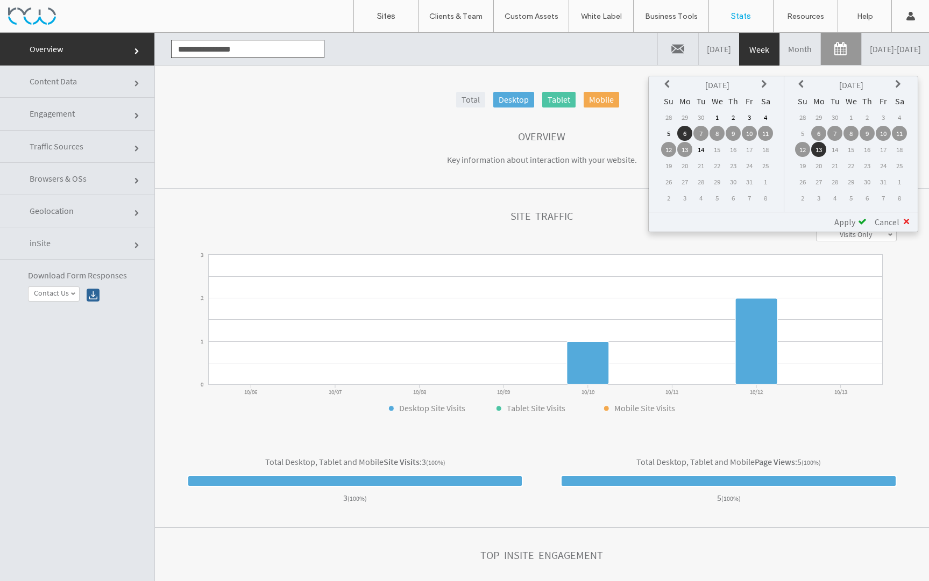
click at [669, 80] on icon at bounding box center [668, 84] width 9 height 9
click at [669, 134] on td "1" at bounding box center [668, 133] width 15 height 15
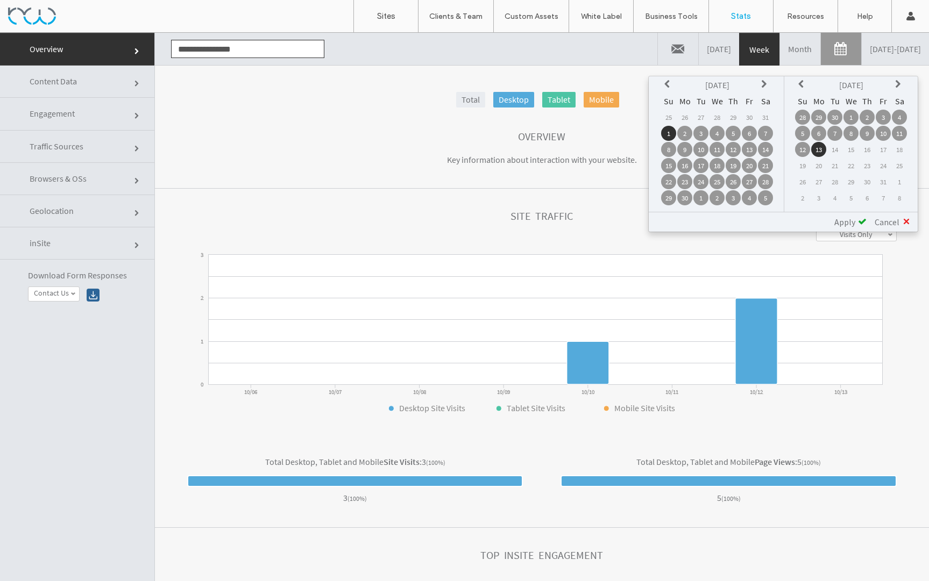
click at [847, 225] on span "Apply" at bounding box center [844, 222] width 21 height 11
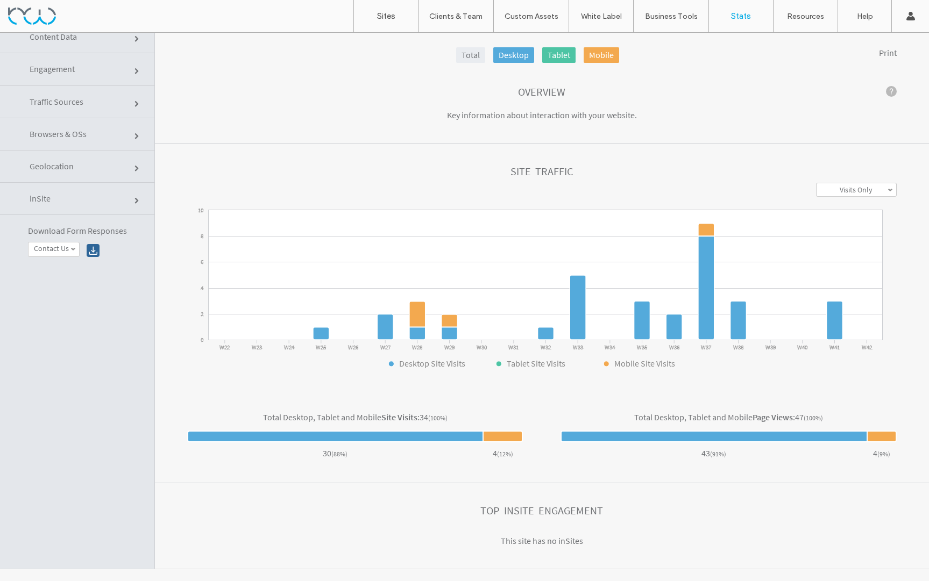
scroll to position [54, 0]
